Goal: Find specific page/section

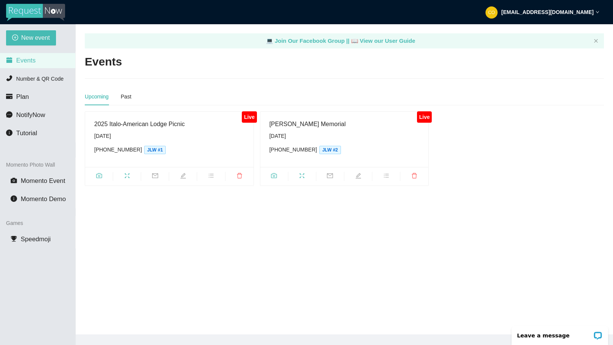
click at [297, 123] on div "[PERSON_NAME] Memorial" at bounding box center [344, 123] width 150 height 9
click at [319, 150] on span "JLW #2" at bounding box center [330, 150] width 22 height 8
click at [305, 181] on ul at bounding box center [344, 176] width 168 height 19
click at [251, 119] on div "Live" at bounding box center [249, 116] width 15 height 11
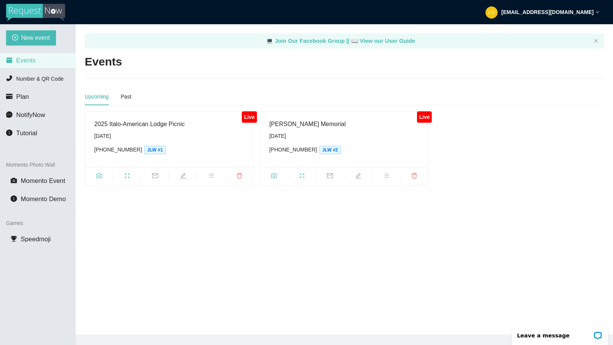
click at [354, 155] on div "[PERSON_NAME] Memorial [DATE] [PHONE_NUMBER] JLW #2" at bounding box center [344, 139] width 150 height 40
click at [282, 278] on main "💻 Join Our Facebook Group || 📖 View our User Guide Events Upcoming Past Live 20…" at bounding box center [344, 179] width 537 height 310
click at [319, 152] on span "JLW #2" at bounding box center [330, 150] width 22 height 8
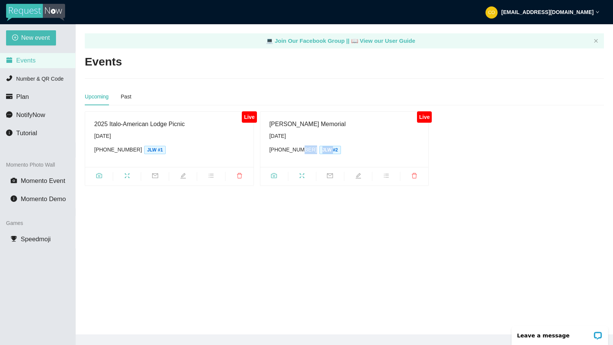
click at [319, 150] on span "JLW #2" at bounding box center [330, 150] width 22 height 8
click at [320, 150] on span "JLW #2" at bounding box center [330, 150] width 22 height 8
click at [341, 151] on div "[PHONE_NUMBER] JLW #2" at bounding box center [344, 149] width 150 height 9
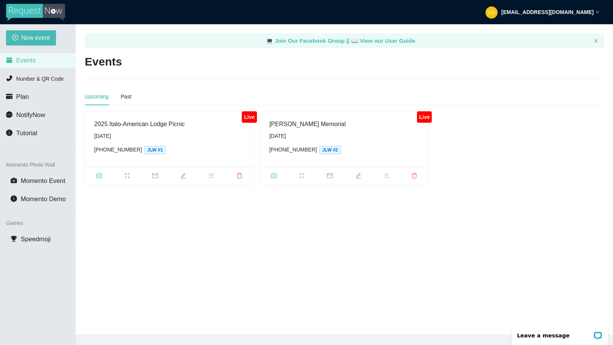
click at [315, 88] on div "Upcoming Past" at bounding box center [344, 96] width 519 height 17
